Goal: Submit feedback/report problem

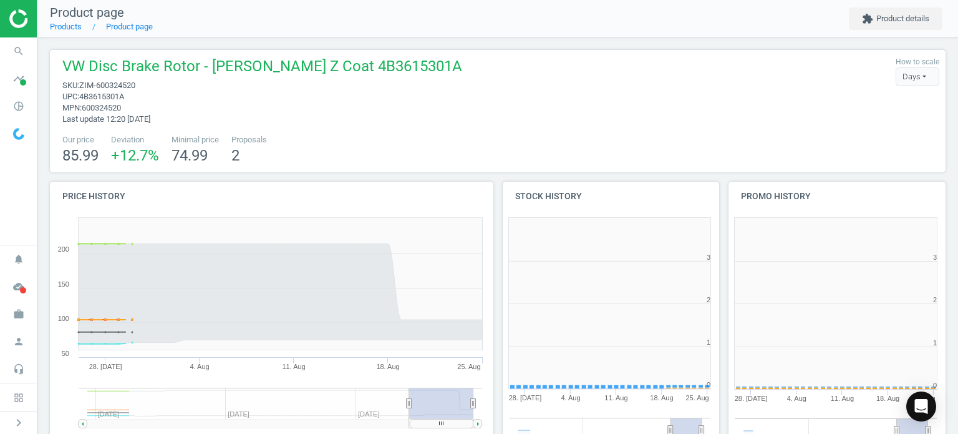
scroll to position [269, 233]
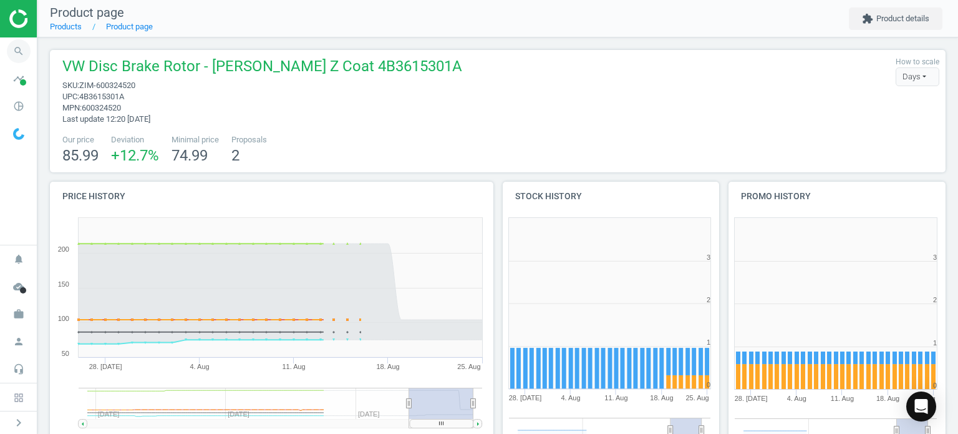
click at [10, 54] on icon "search" at bounding box center [19, 51] width 24 height 24
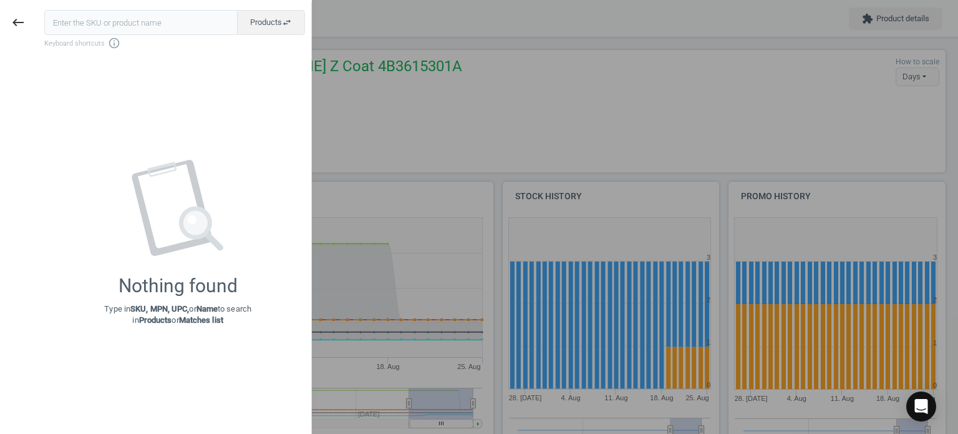
click at [81, 22] on input "text" at bounding box center [140, 22] width 193 height 25
type input "FEB-26941"
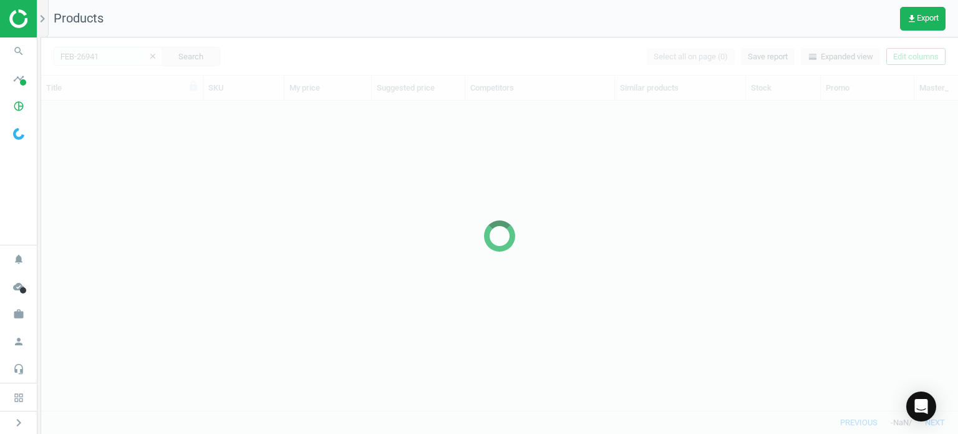
scroll to position [291, 907]
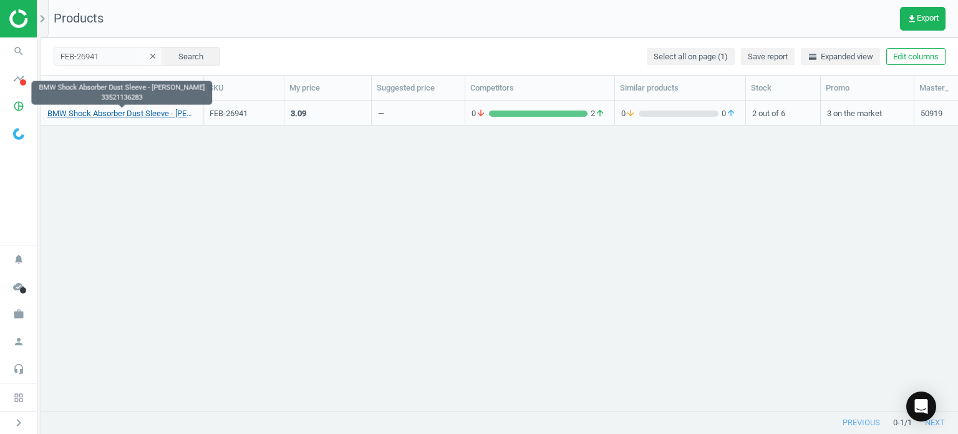
click at [124, 114] on link "BMW Shock Absorber Dust Sleeve - [PERSON_NAME] 33521136283" at bounding box center [121, 113] width 149 height 11
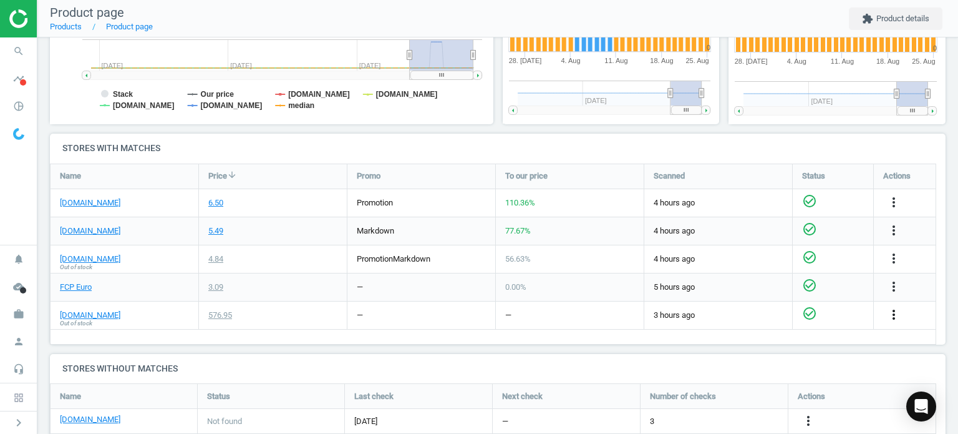
click at [893, 321] on button "more_vert" at bounding box center [894, 315] width 15 height 16
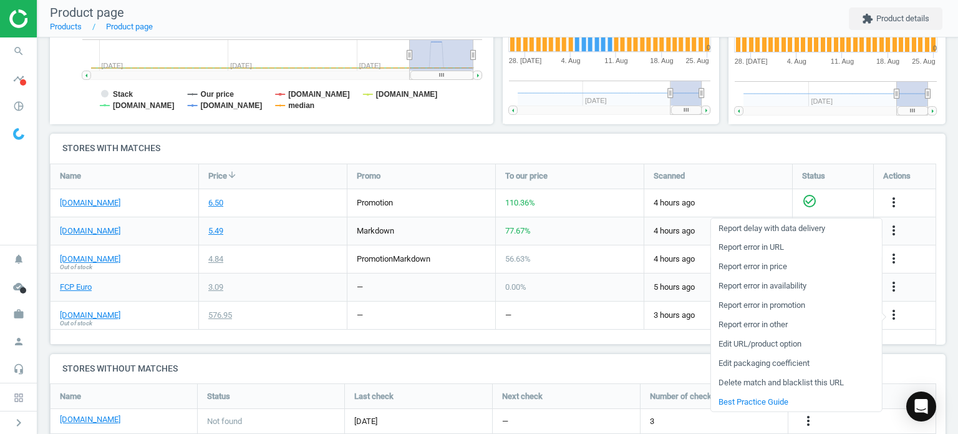
click at [749, 246] on link "Report error in URL" at bounding box center [796, 247] width 171 height 19
